Goal: Task Accomplishment & Management: Complete application form

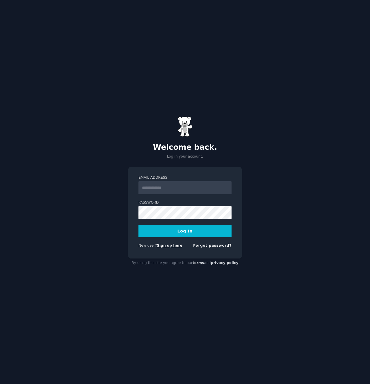
click at [174, 246] on link "Sign up here" at bounding box center [169, 246] width 25 height 4
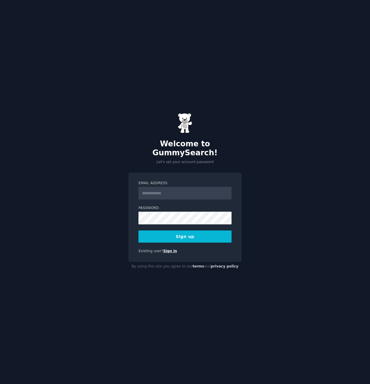
click at [166, 249] on link "Sign in" at bounding box center [170, 251] width 14 height 4
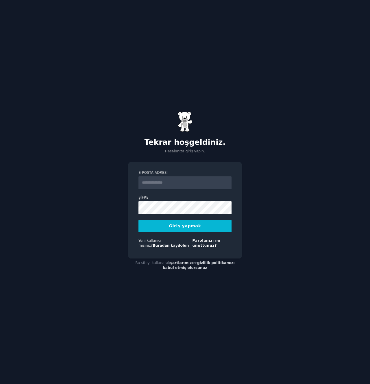
click at [183, 244] on font "Buradan kaydolun" at bounding box center [171, 246] width 36 height 4
click at [181, 244] on font "Buradan kaydolun" at bounding box center [171, 246] width 36 height 4
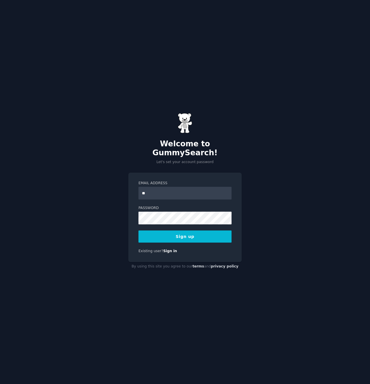
type input "**********"
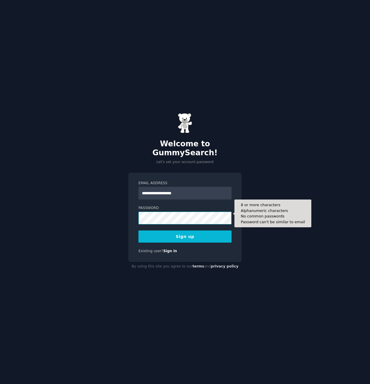
click at [139, 231] on button "Sign up" at bounding box center [185, 237] width 93 height 12
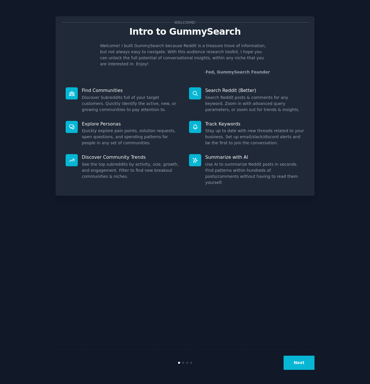
click at [301, 366] on button "Next" at bounding box center [299, 363] width 31 height 14
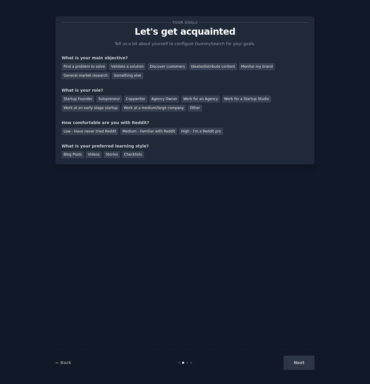
click at [299, 365] on div "Next" at bounding box center [271, 363] width 87 height 14
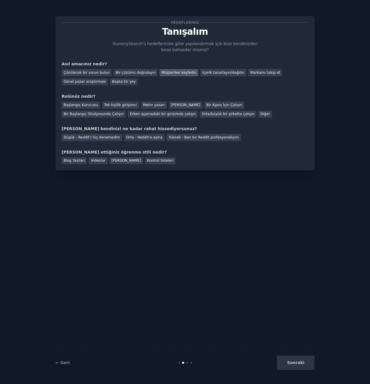
click at [174, 74] on font "Müşterileri keşfedin" at bounding box center [179, 73] width 35 height 4
click at [213, 71] on font "İçerik tasarlayın/dağıtın" at bounding box center [224, 73] width 42 height 4
click at [98, 80] on font "Genel pazar araştırması" at bounding box center [85, 82] width 42 height 4
click at [261, 114] on font "Diğer" at bounding box center [266, 114] width 10 height 4
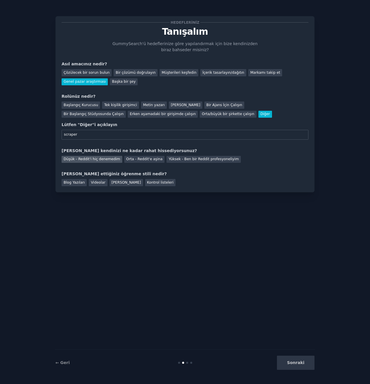
type input "scraper"
click at [82, 159] on font "Düşük - Reddit'i hiç denemedim" at bounding box center [92, 159] width 57 height 4
click at [80, 185] on div "Blog Yazıları" at bounding box center [74, 182] width 25 height 7
click at [306, 357] on button "Sonraki" at bounding box center [296, 363] width 38 height 14
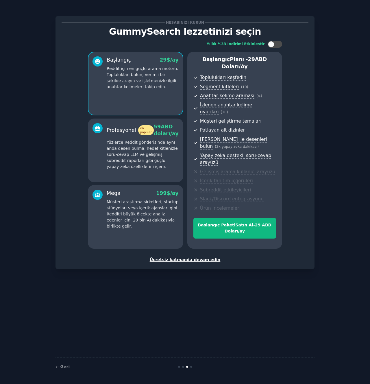
click at [200, 258] on font "Ücretsiz katmanda devam edin" at bounding box center [185, 260] width 71 height 5
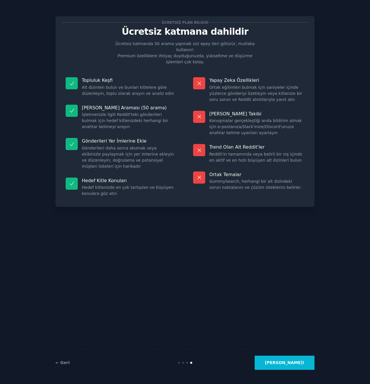
click at [301, 361] on font "[PERSON_NAME]!" at bounding box center [285, 363] width 40 height 5
